Goal: Entertainment & Leisure: Consume media (video, audio)

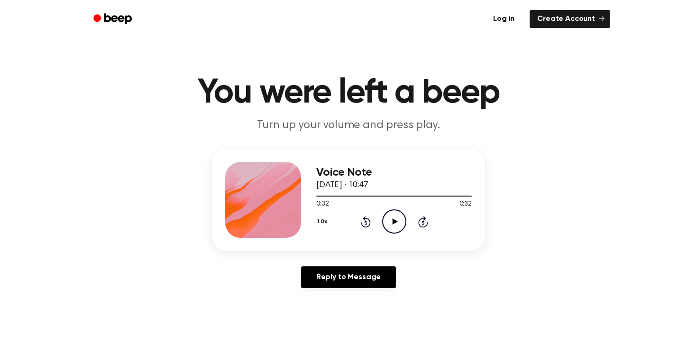
click at [390, 226] on icon "Play Audio" at bounding box center [394, 221] width 24 height 24
click at [394, 227] on icon "Play Audio" at bounding box center [394, 221] width 24 height 24
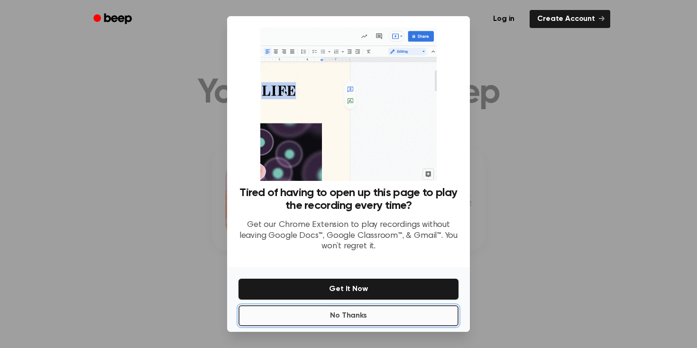
click at [387, 314] on button "No Thanks" at bounding box center [349, 315] width 220 height 21
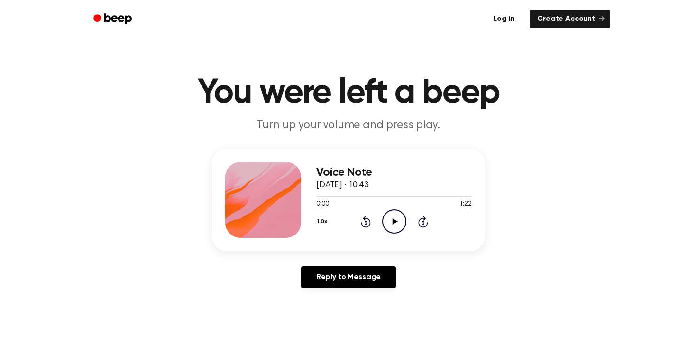
click at [392, 216] on icon "Play Audio" at bounding box center [394, 221] width 24 height 24
